Goal: Task Accomplishment & Management: Complete application form

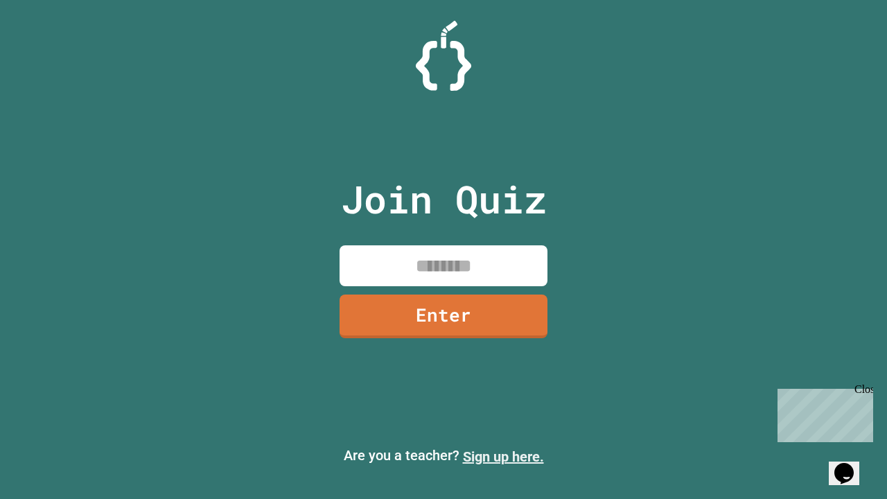
click at [503, 457] on link "Sign up here." at bounding box center [503, 456] width 81 height 17
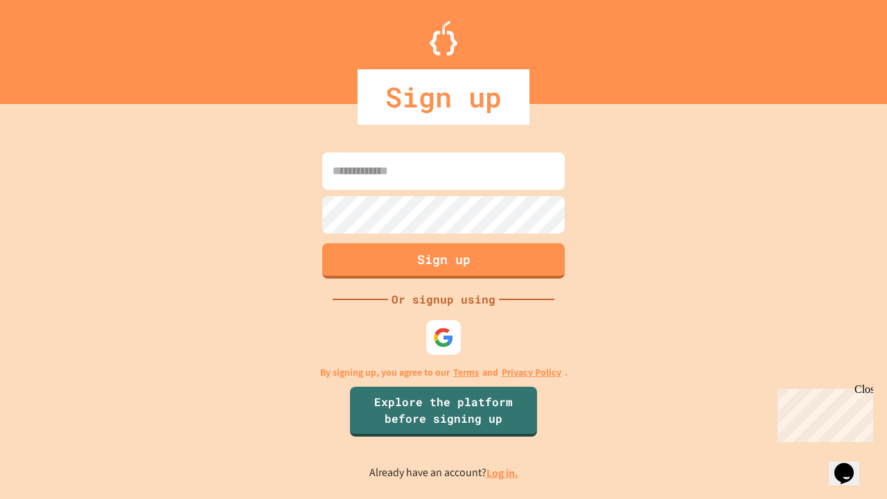
click at [503, 473] on link "Log in." at bounding box center [502, 473] width 32 height 15
